Goal: Transaction & Acquisition: Subscribe to service/newsletter

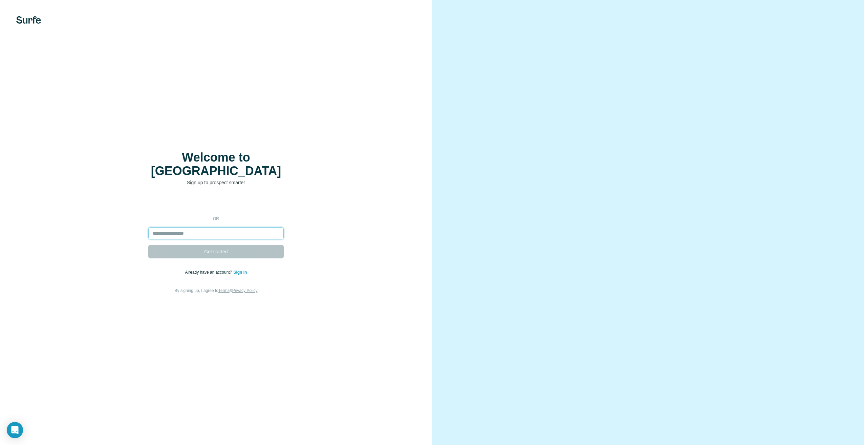
click at [240, 227] on input "email" at bounding box center [215, 233] width 135 height 12
type input "**********"
click at [230, 249] on button "Get started" at bounding box center [215, 252] width 135 height 14
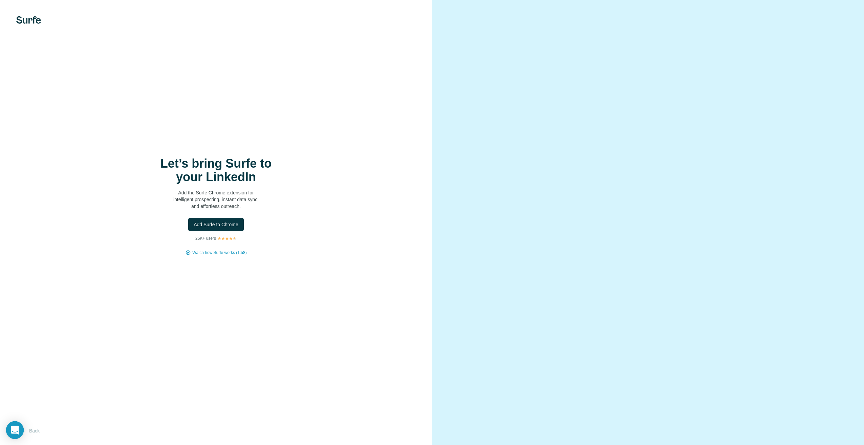
click at [21, 432] on div "Open Intercom Messenger" at bounding box center [15, 430] width 18 height 18
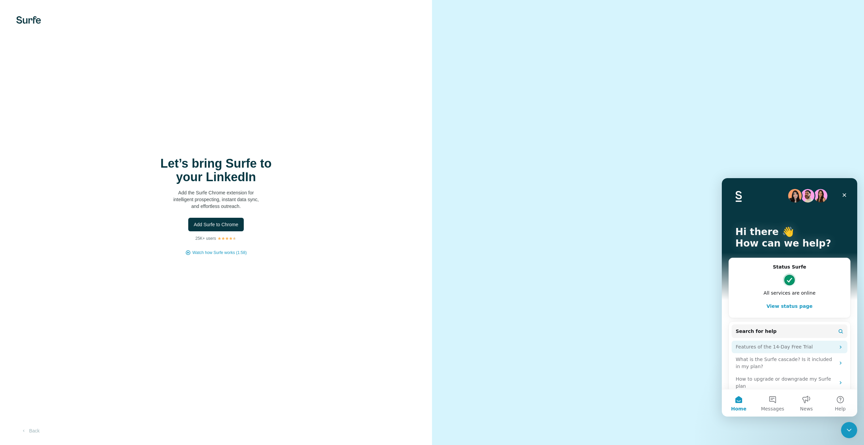
click at [794, 350] on div "Features of the 14-Day Free Trial" at bounding box center [789, 346] width 116 height 13
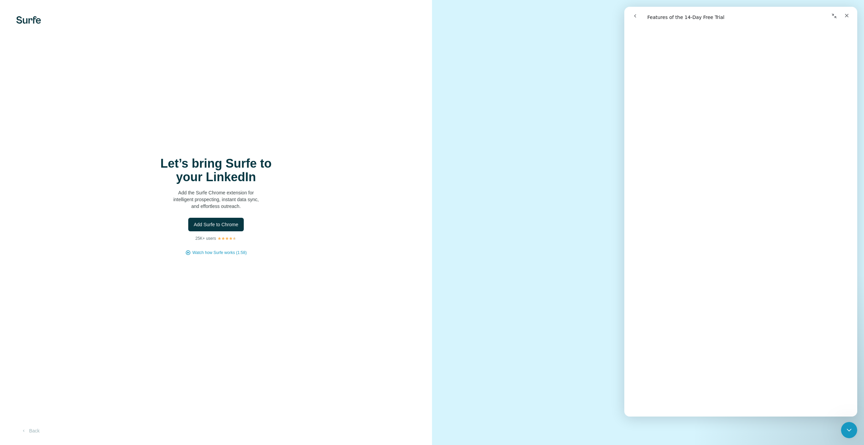
scroll to position [102, 0]
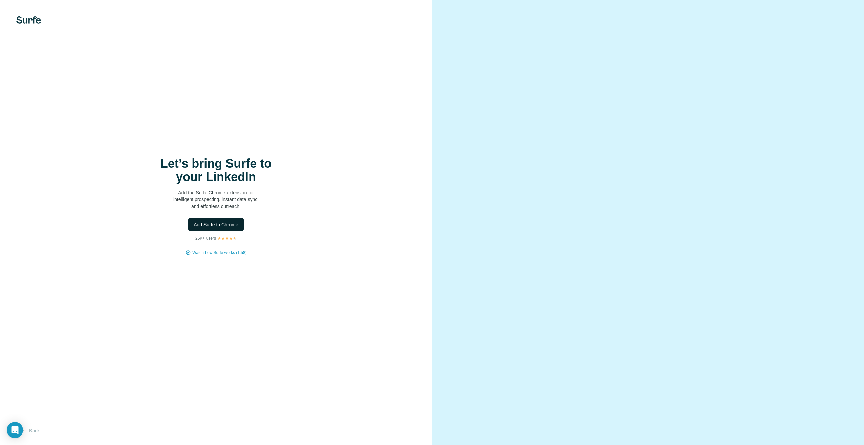
click at [222, 223] on span "Add Surfe to Chrome" at bounding box center [216, 224] width 45 height 7
